Goal: Task Accomplishment & Management: Complete application form

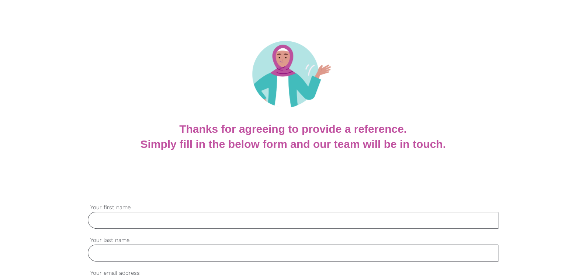
scroll to position [110, 0]
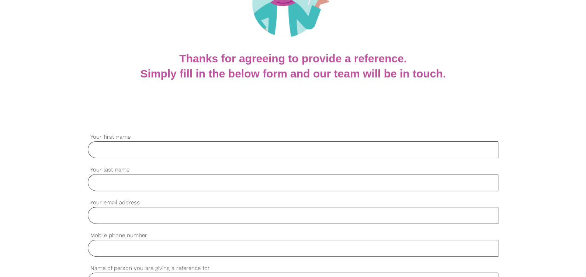
click at [259, 145] on input "Your first name" at bounding box center [293, 149] width 410 height 17
type input "[PERSON_NAME]"
type input "Karlingannavar"
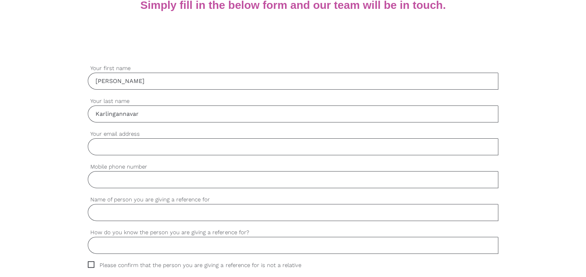
scroll to position [184, 0]
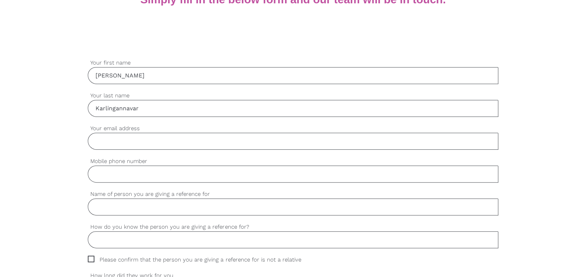
click at [148, 141] on input "Your email address" at bounding box center [293, 141] width 410 height 17
type input "[EMAIL_ADDRESS][DOMAIN_NAME]"
type input "0398879896"
click at [141, 208] on input "Name of person you are giving a reference for" at bounding box center [293, 206] width 410 height 17
click at [327, 145] on input "[EMAIL_ADDRESS][DOMAIN_NAME]" at bounding box center [293, 141] width 410 height 17
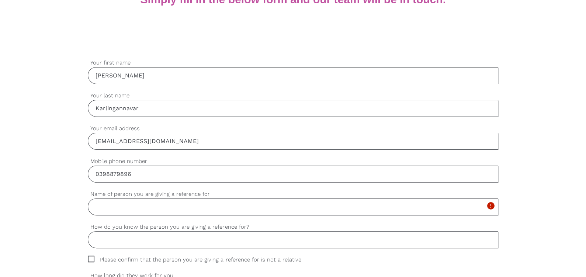
click at [215, 218] on div "settings Name of person you are giving a reference for Please complete this man…" at bounding box center [293, 206] width 410 height 33
click at [165, 204] on input "Name of person you are giving a reference for" at bounding box center [293, 206] width 410 height 17
paste input "Sanskruti Sojitra"
type input "Sanskruti Sojitra"
click at [175, 243] on input "How do you know the person you are giving a reference for?" at bounding box center [293, 239] width 410 height 17
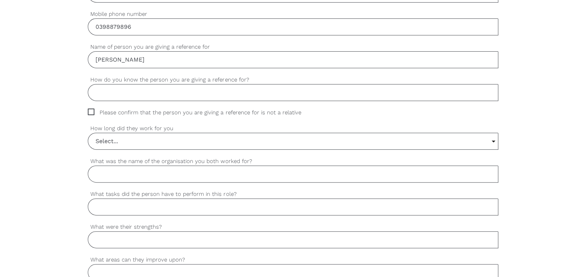
scroll to position [332, 0]
click at [165, 143] on input "Select..." at bounding box center [292, 141] width 409 height 16
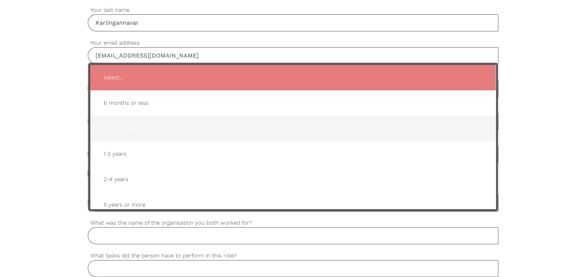
scroll to position [258, 0]
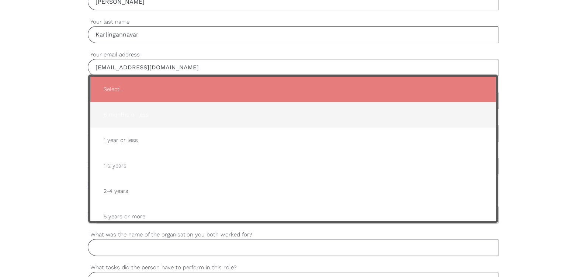
click at [143, 110] on span "6 months or less" at bounding box center [293, 115] width 390 height 18
type input "6 months or less"
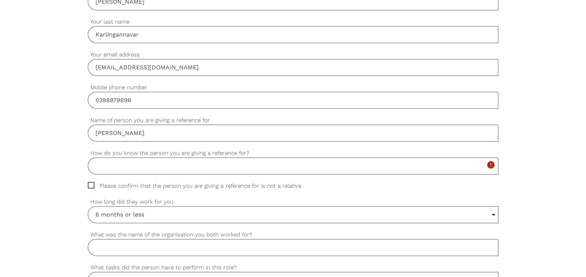
click at [126, 167] on input "How do you know the person you are giving a reference for?" at bounding box center [293, 165] width 410 height 17
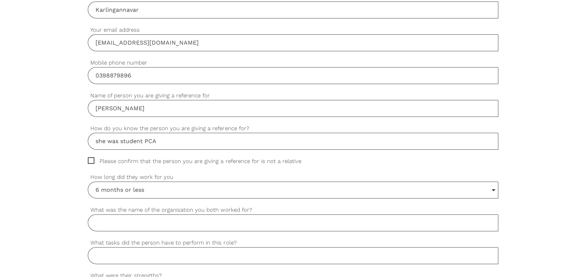
scroll to position [295, 0]
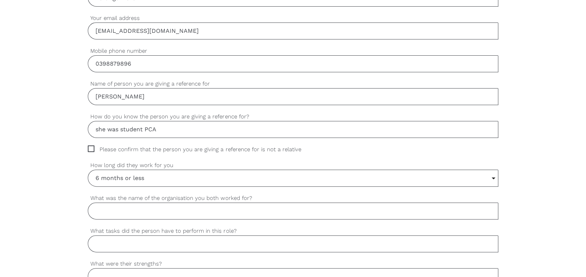
type input "she was student PCA"
click at [170, 204] on input "What was the name of the organisation you both worked for?" at bounding box center [293, 210] width 410 height 17
type input "Menarock LIFE Glen Waverley"
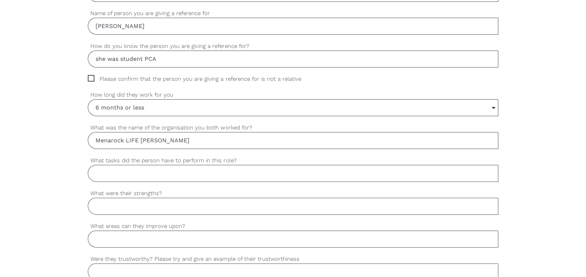
scroll to position [369, 0]
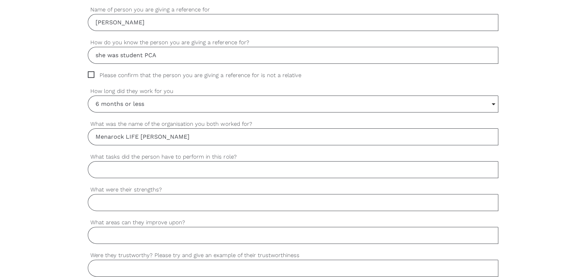
click at [198, 164] on input "What tasks did the person have to perform in this role?" at bounding box center [293, 169] width 410 height 17
type input "student PCA"
click at [111, 198] on input "What were their strengths?" at bounding box center [293, 202] width 410 height 17
type input "N"
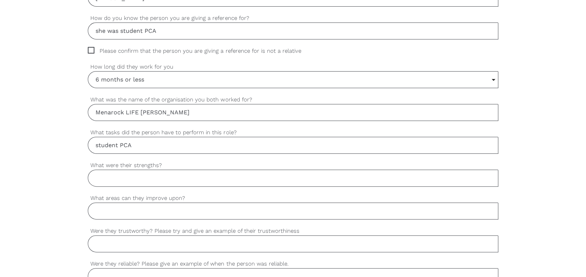
scroll to position [406, 0]
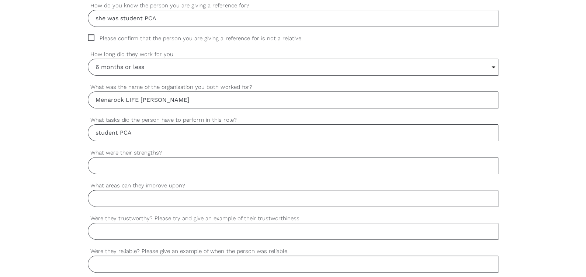
click at [153, 198] on input "What areas can they improve upon?" at bounding box center [293, 198] width 410 height 17
type input "Requires improvement in time management and manual handling."
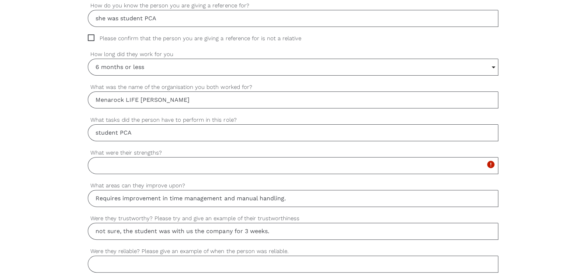
type input "not sure, the student was with us the company for 3 weeks."
type input "s"
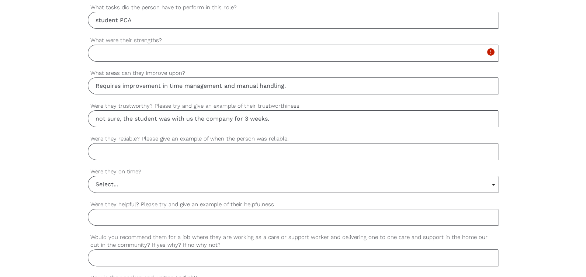
scroll to position [553, 0]
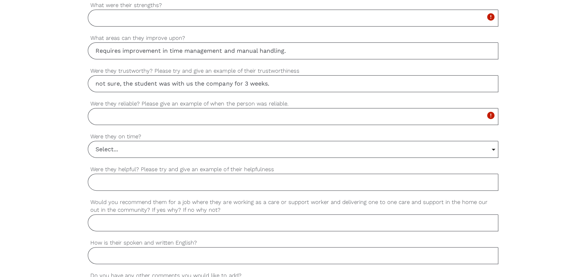
click at [188, 149] on input "Select..." at bounding box center [292, 149] width 409 height 16
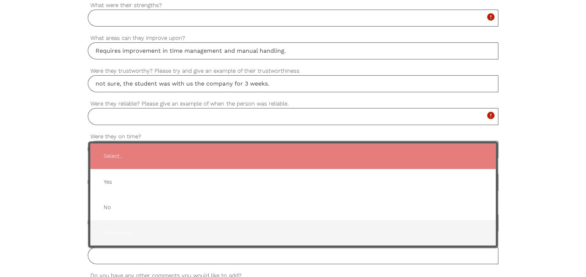
click at [155, 230] on span "Sometimes" at bounding box center [293, 232] width 390 height 18
type input "Sometimes"
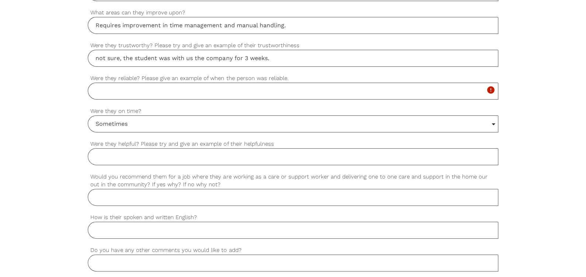
scroll to position [590, 0]
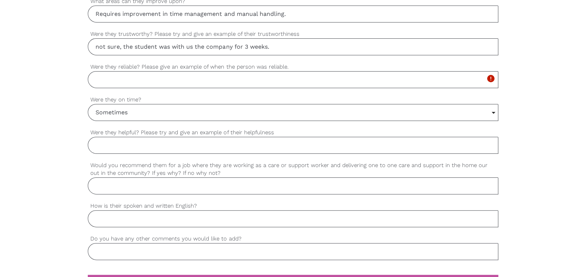
click at [183, 144] on input "Were they helpful? Please try and give an example of their helpfulness" at bounding box center [293, 145] width 410 height 17
click at [205, 188] on input "Would you recommend them for a job where they are working as a care or support …" at bounding box center [293, 185] width 410 height 17
click at [217, 212] on input "How is their spoken and written English?" at bounding box center [293, 218] width 410 height 17
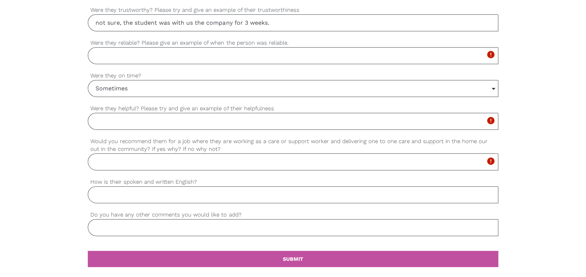
scroll to position [627, 0]
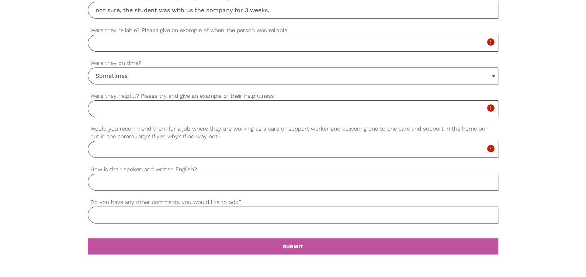
click at [194, 180] on input "How is their spoken and written English?" at bounding box center [293, 182] width 410 height 17
type input "average"
click at [224, 216] on input "Do you have any other comments you would like to add?" at bounding box center [293, 215] width 410 height 17
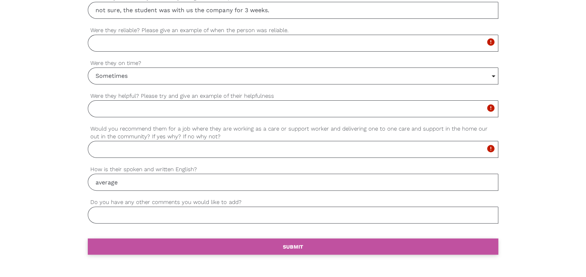
click at [170, 238] on link "settings SUBMIT" at bounding box center [293, 246] width 410 height 16
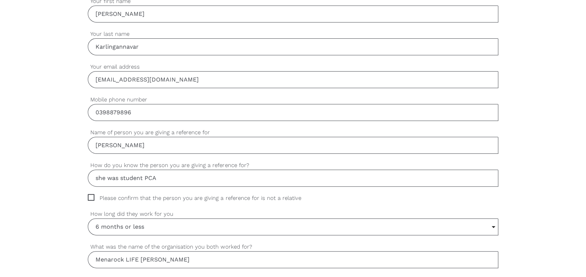
scroll to position [243, 0]
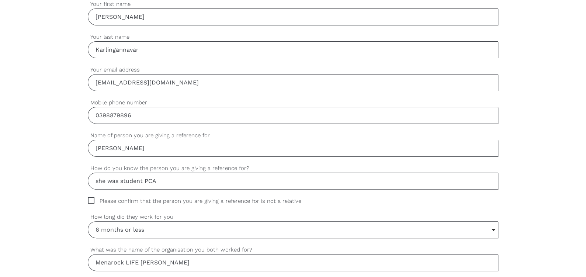
click at [92, 199] on span "Please confirm that the person you are giving a reference for is not a relative" at bounding box center [201, 201] width 227 height 8
click at [92, 199] on input "Please confirm that the person you are giving a reference for is not a relative" at bounding box center [90, 199] width 5 height 5
checkbox input "true"
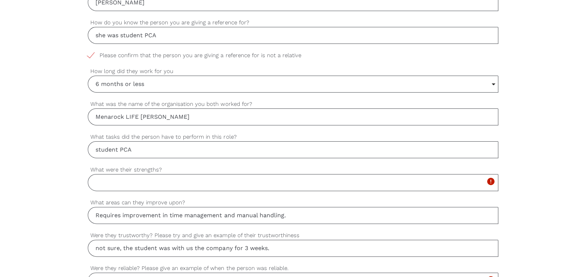
scroll to position [391, 0]
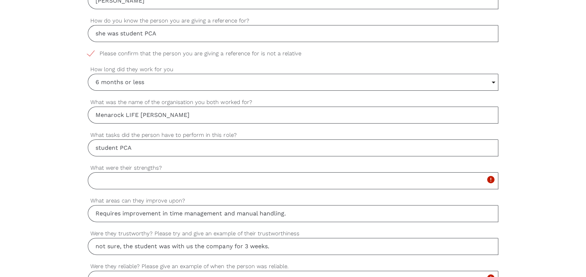
click at [163, 185] on input "What were their strengths?" at bounding box center [293, 180] width 410 height 17
type input "c"
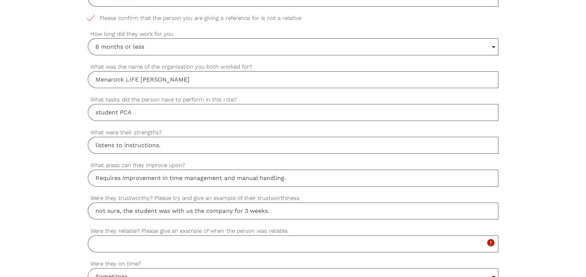
scroll to position [538, 0]
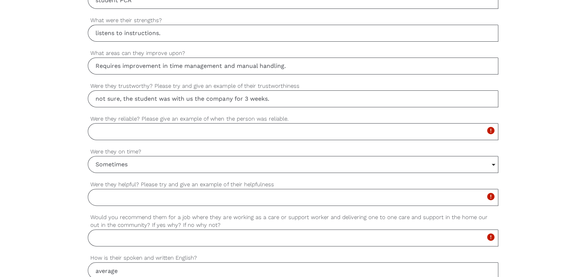
type input "listens to instructions."
click at [260, 130] on input "Were they reliable? Please give an example of when the person was reliable." at bounding box center [293, 131] width 410 height 17
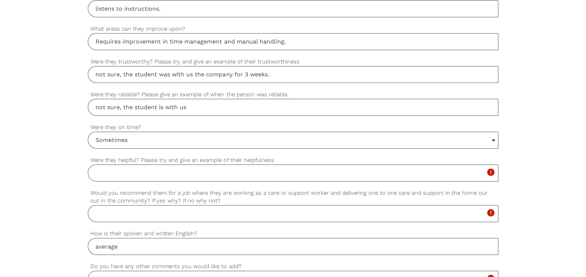
scroll to position [575, 0]
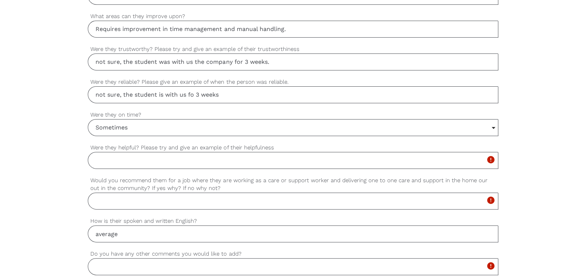
type input "not sure, the student is with us fo 3 weeks"
click at [205, 154] on input "Were they helpful? Please try and give an example of their helpfulness" at bounding box center [293, 160] width 410 height 17
type input "yes"
click at [203, 198] on input "Would you recommend them for a job where they are working as a care or support …" at bounding box center [293, 201] width 410 height 17
type input "r"
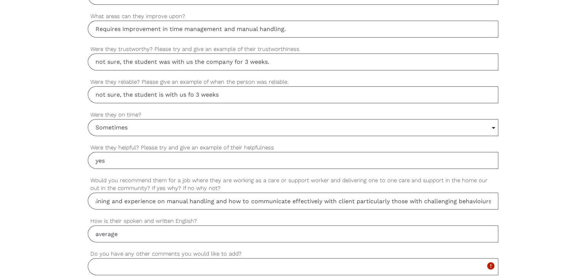
scroll to position [0, 78]
type input "not yet, requires more training and experience on manual handling and how to co…"
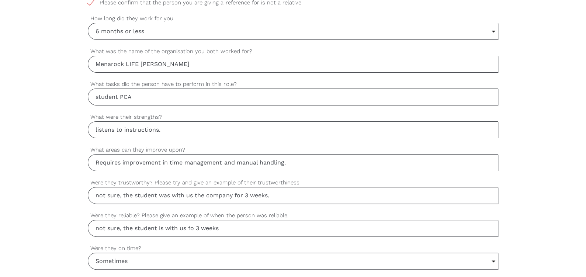
scroll to position [464, 0]
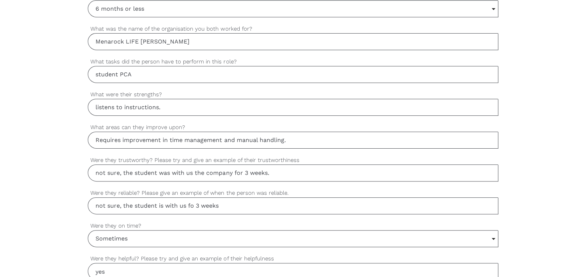
click at [225, 139] on input "Requires improvement in time management and manual handling." at bounding box center [293, 140] width 410 height 17
click at [223, 141] on input "Requires improvement in time management and manual handling." at bounding box center [293, 140] width 410 height 17
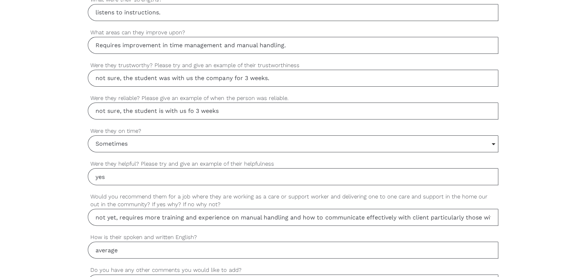
scroll to position [575, 0]
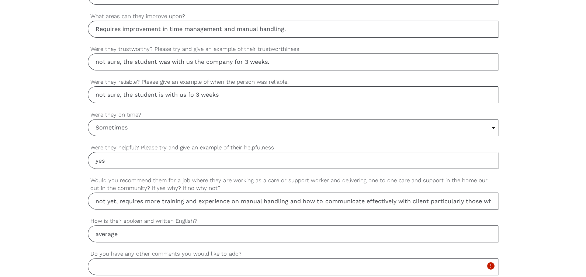
click at [158, 125] on input "Sometimes" at bounding box center [292, 127] width 409 height 16
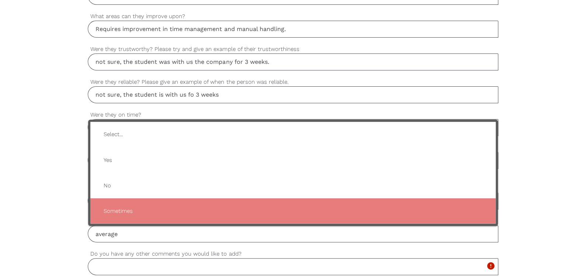
click at [123, 202] on span "Sometimes" at bounding box center [293, 211] width 390 height 18
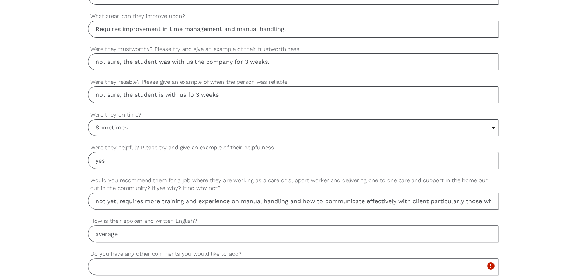
click at [259, 95] on input "not sure, the student is with us fo 3 weeks" at bounding box center [293, 94] width 410 height 17
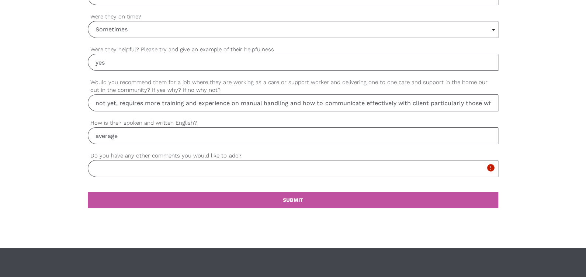
scroll to position [670, 0]
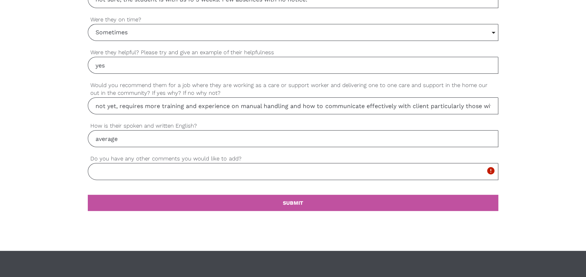
type input "not sure, the student is with us fo 3 weeks. Few absences with no notice."
click at [304, 173] on input "Do you have any other comments you would like to add?" at bounding box center [293, 171] width 410 height 17
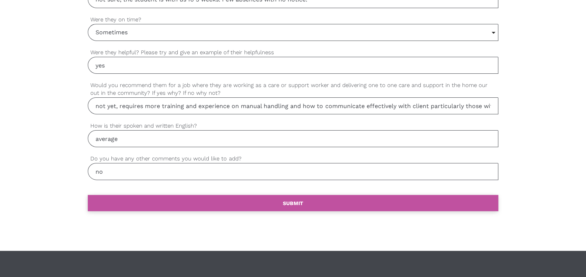
type input "no"
click at [305, 195] on link "settings SUBMIT" at bounding box center [293, 203] width 410 height 16
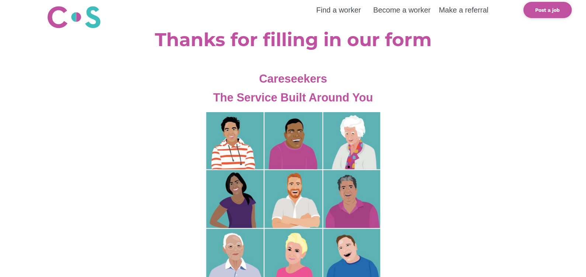
scroll to position [37, 0]
